Goal: Entertainment & Leisure: Consume media (video, audio)

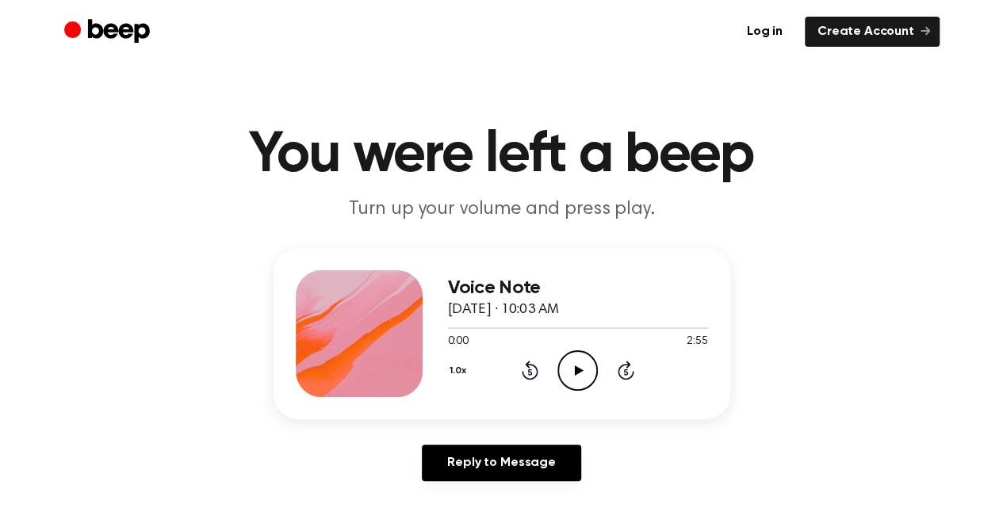
click at [573, 365] on icon "Play Audio" at bounding box center [577, 371] width 40 height 40
click at [579, 370] on icon at bounding box center [579, 371] width 9 height 10
click at [582, 371] on icon "Play Audio" at bounding box center [577, 371] width 40 height 40
